Goal: Navigation & Orientation: Find specific page/section

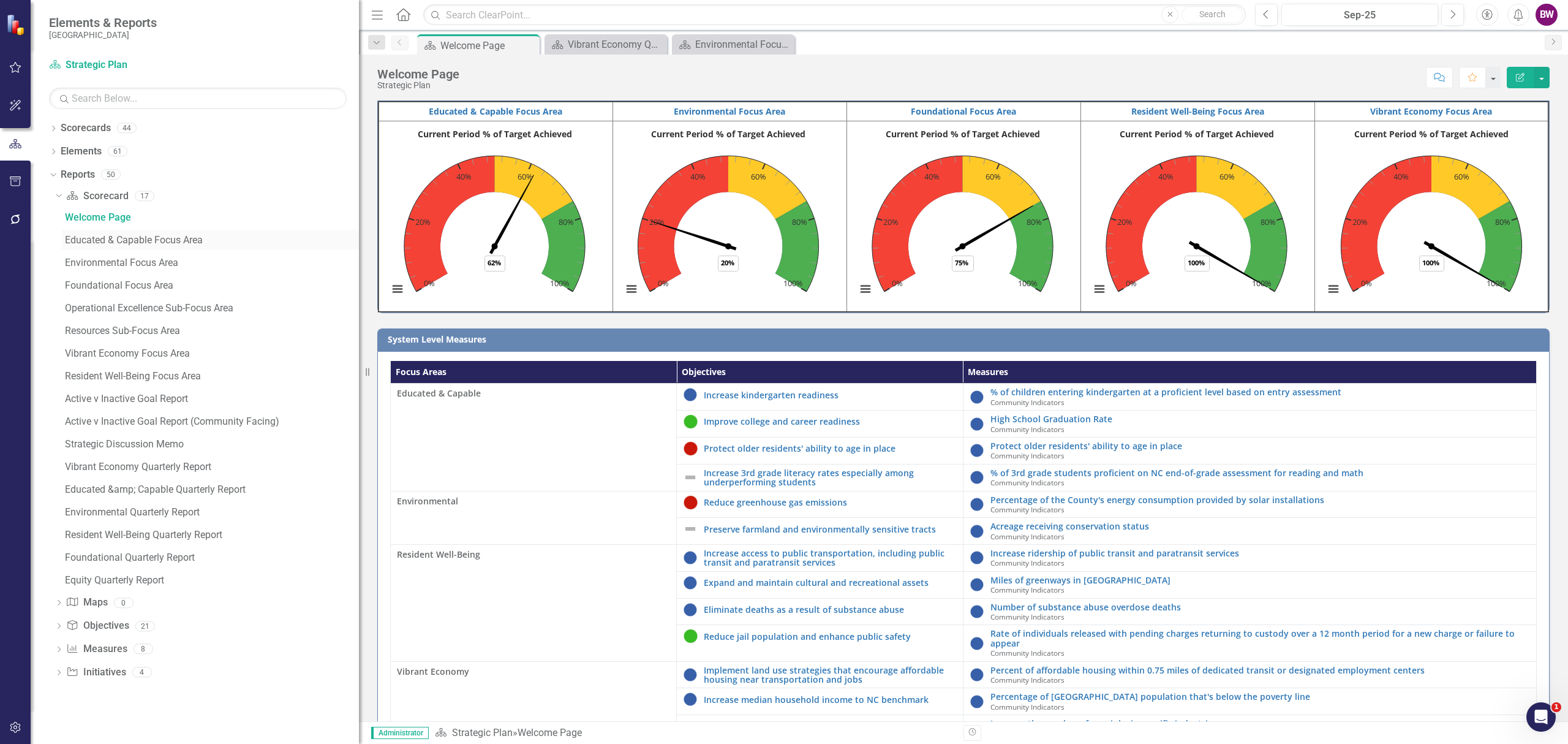
click at [164, 241] on div "Educated & Capable Focus Area" at bounding box center [211, 240] width 294 height 11
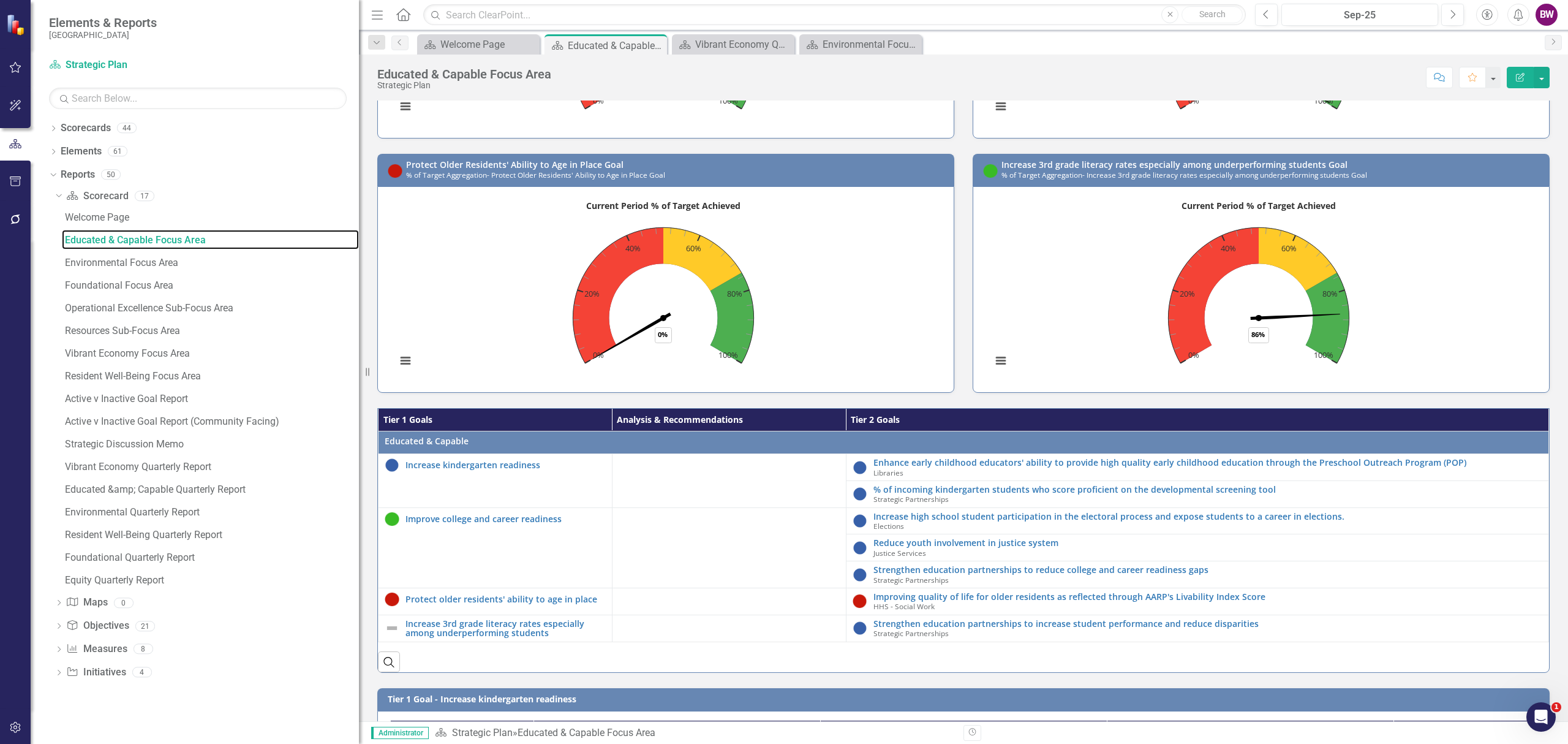
scroll to position [816, 0]
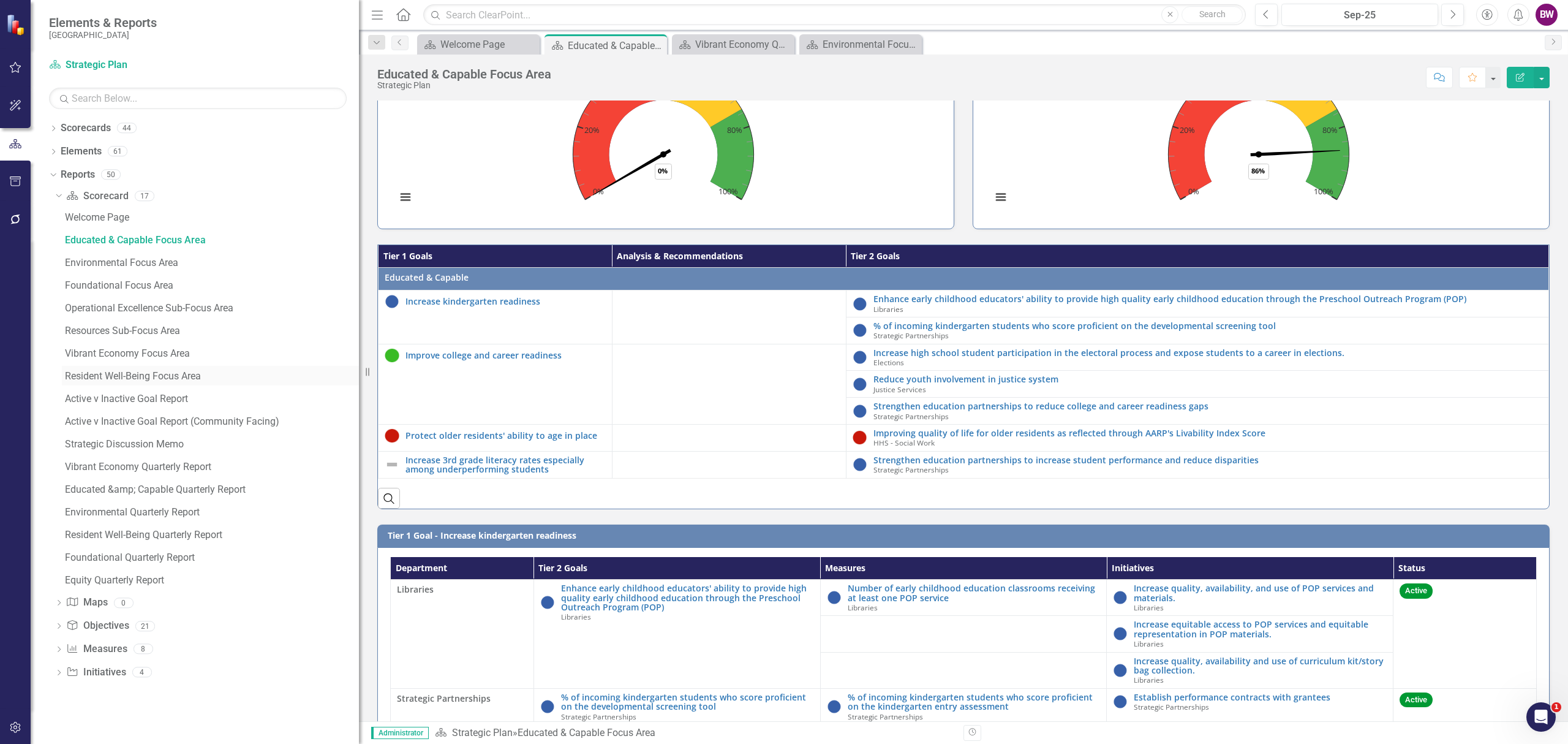
click at [183, 376] on div "Resident Well-Being Focus Area" at bounding box center [211, 376] width 294 height 11
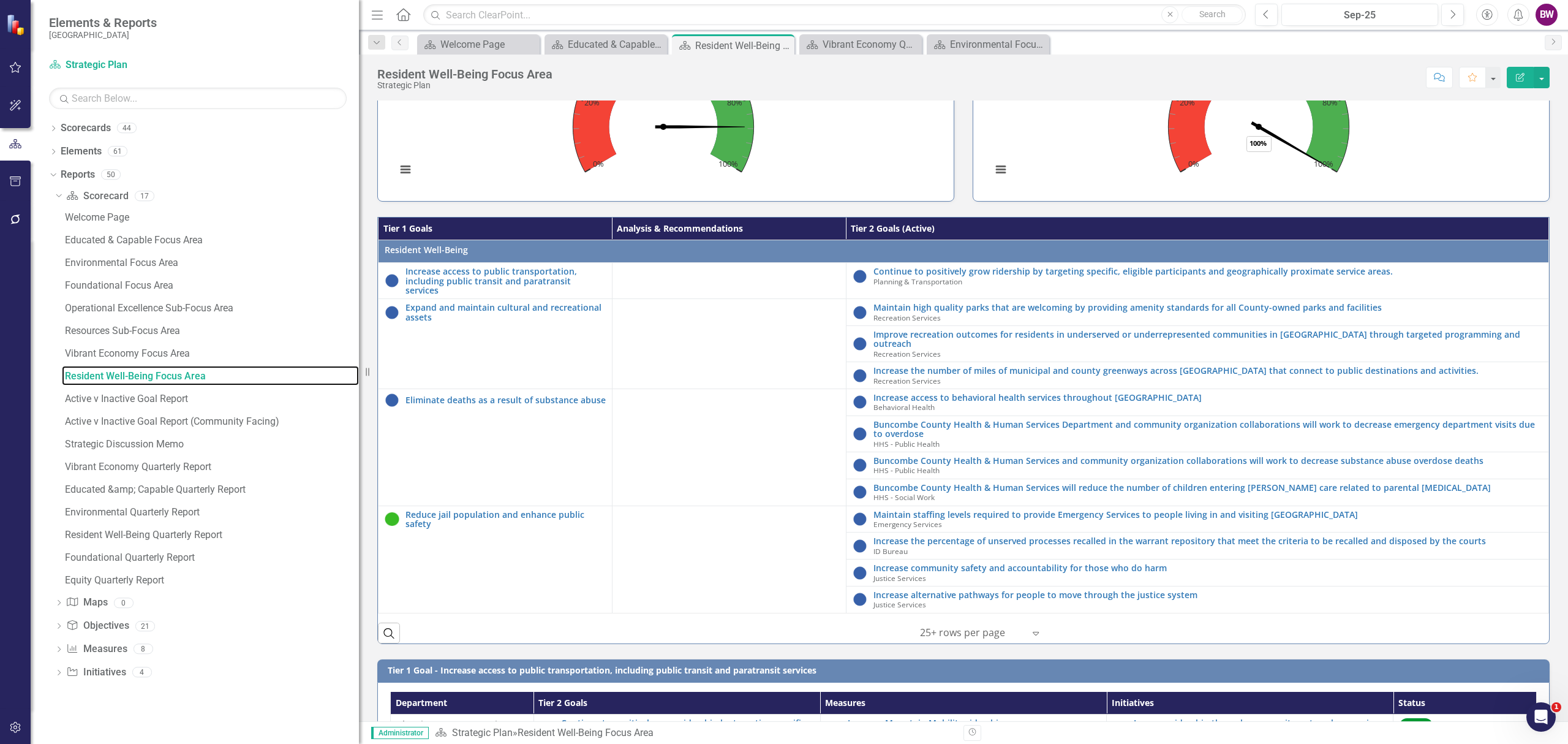
scroll to position [898, 0]
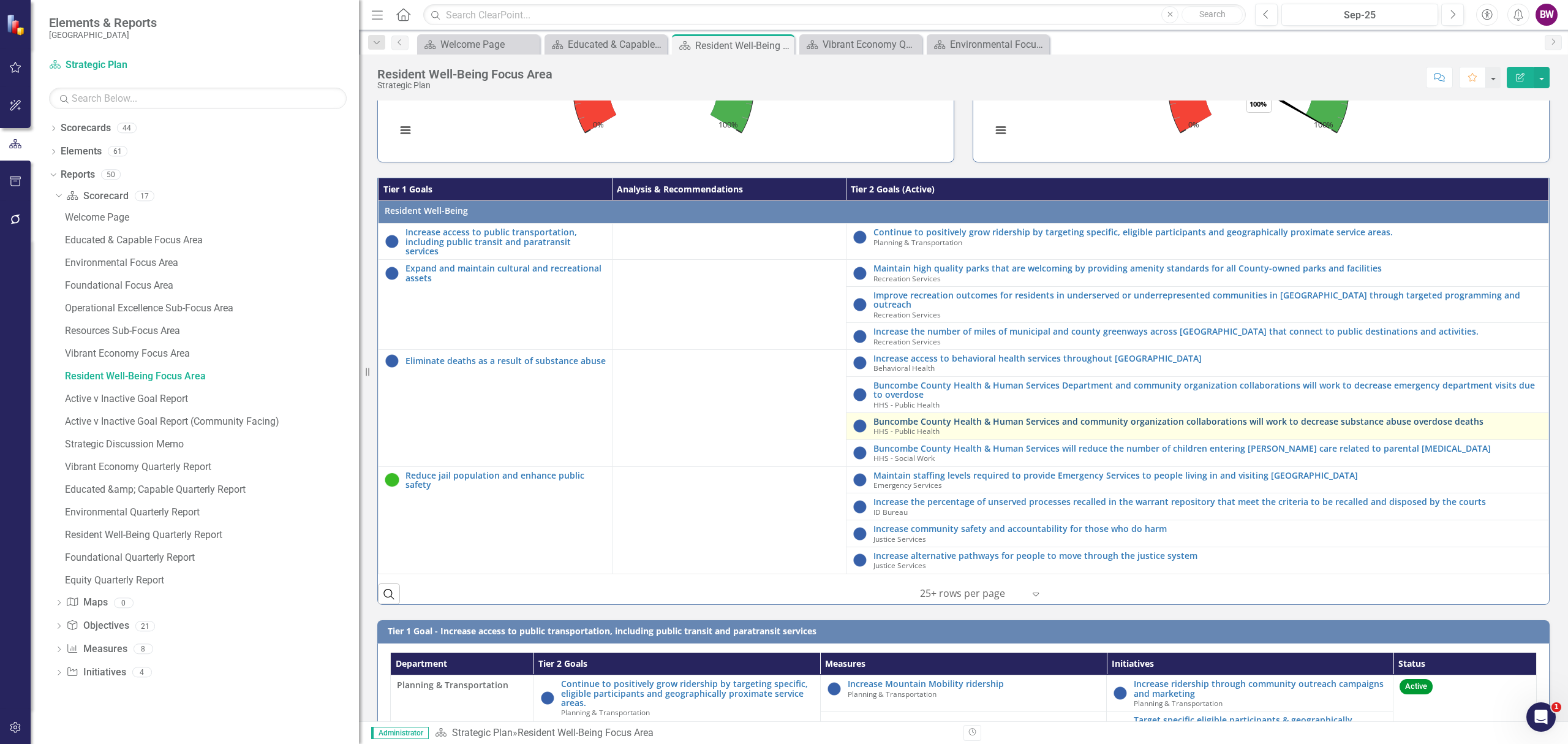
click at [983, 420] on link "Buncombe County Health & Human Services and community organization collaboratio…" at bounding box center [1208, 421] width 669 height 9
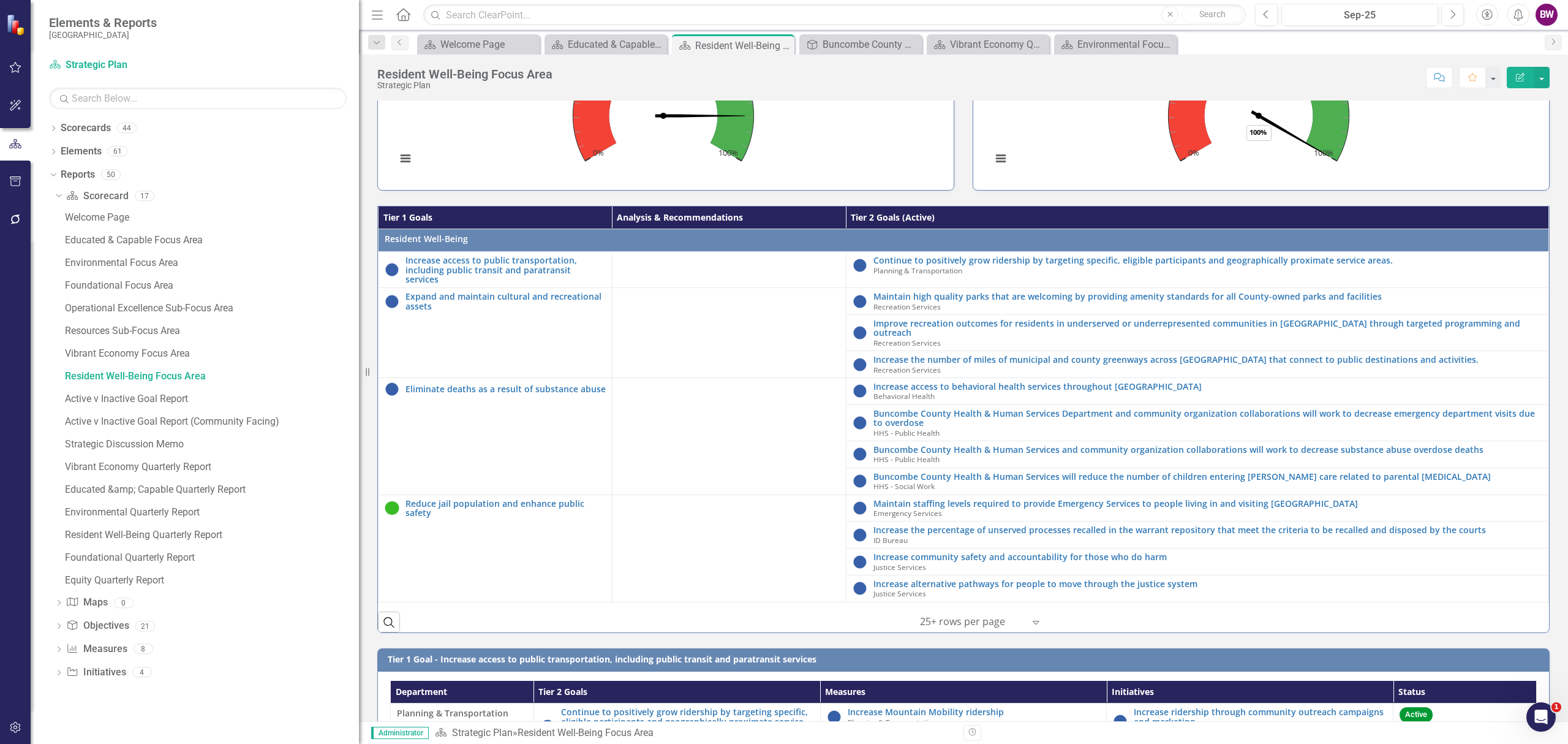
scroll to position [898, 0]
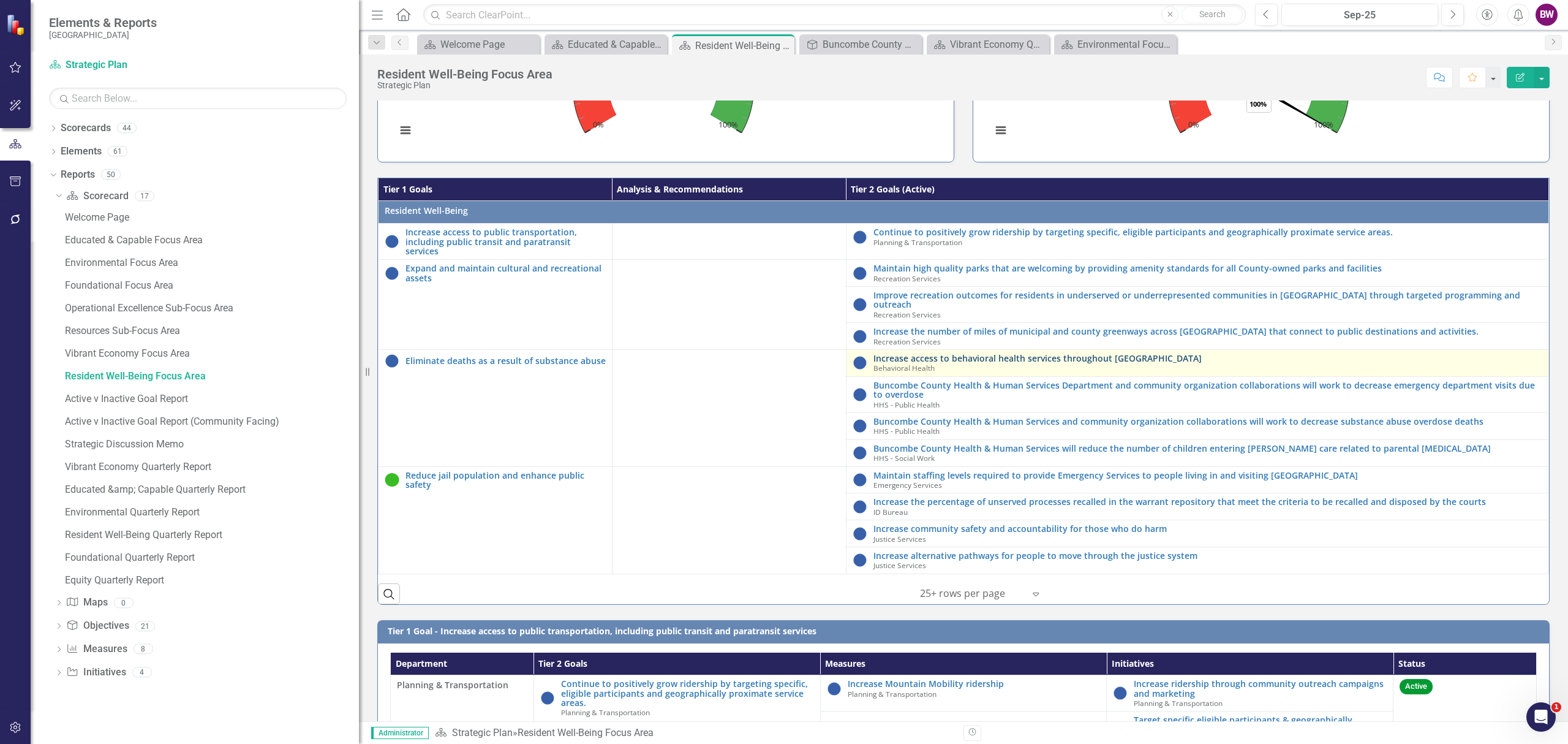
click at [976, 353] on link "Increase access to behavioral health services throughout [GEOGRAPHIC_DATA]" at bounding box center [1208, 358] width 669 height 9
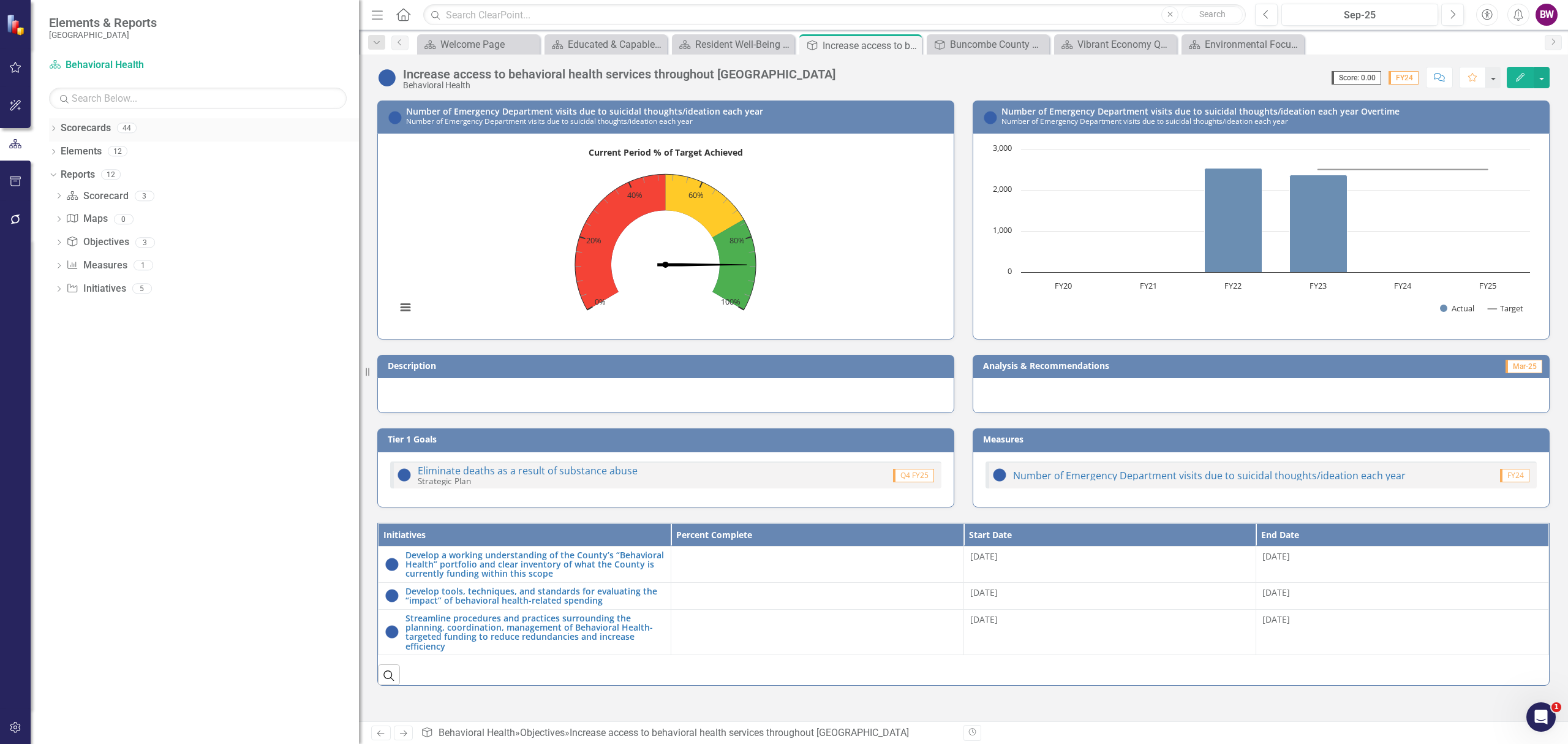
click at [94, 124] on link "Scorecards" at bounding box center [85, 128] width 50 height 14
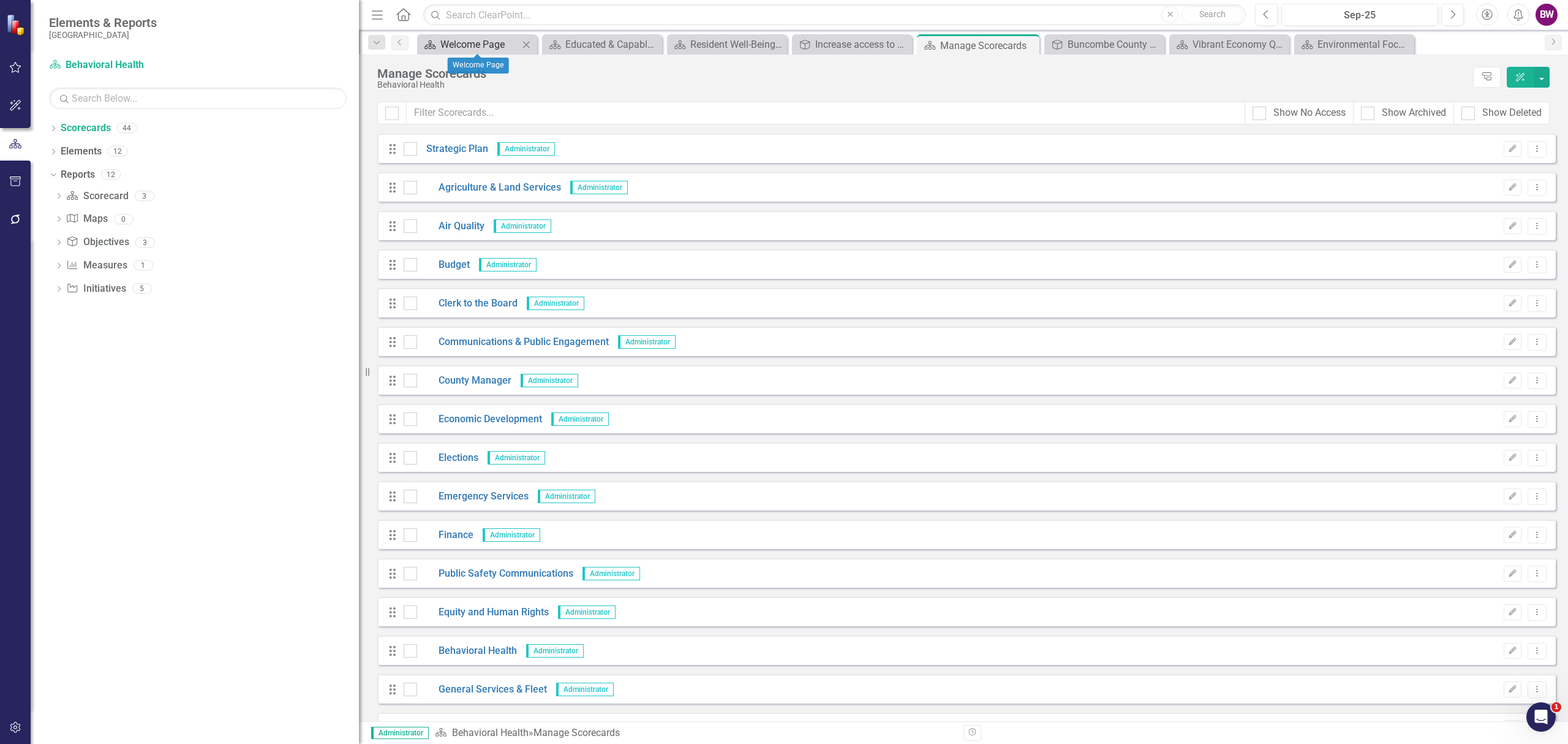
click at [503, 42] on div "Welcome Page" at bounding box center [479, 45] width 78 height 16
